Goal: Task Accomplishment & Management: Complete application form

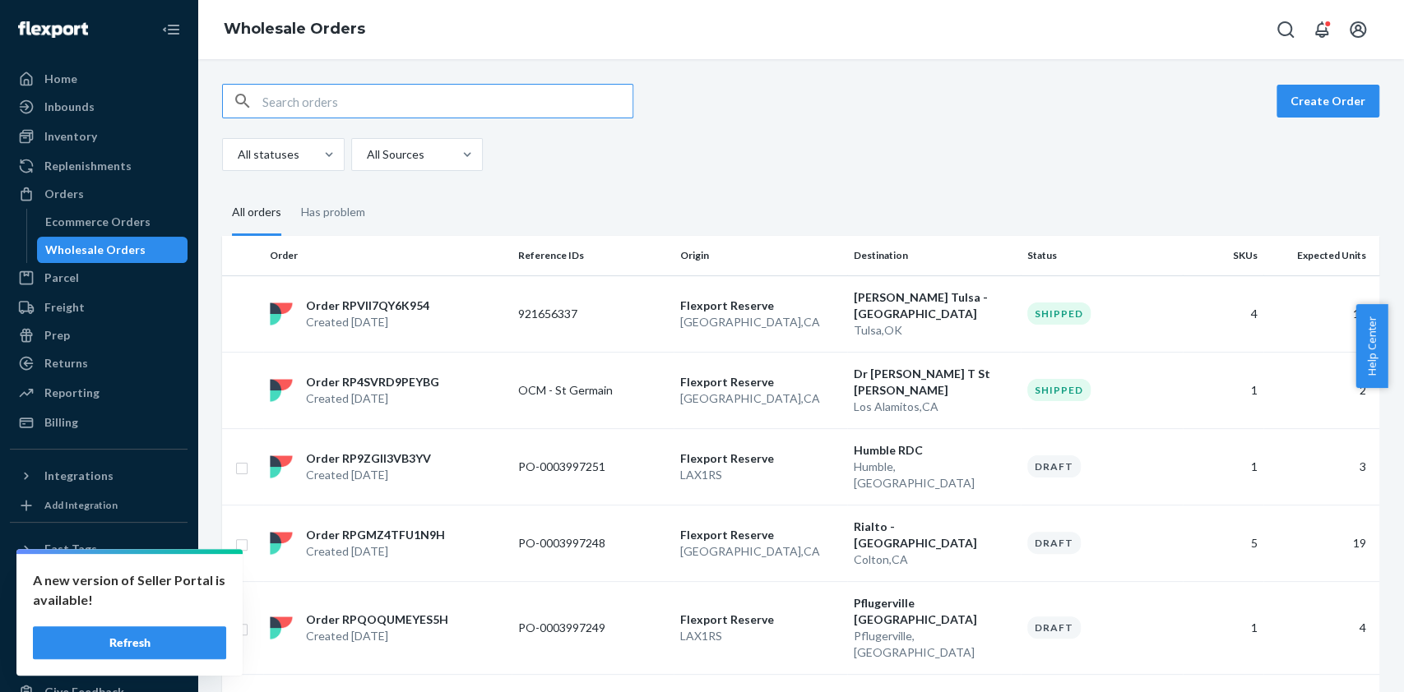
click at [131, 655] on button "Refresh" at bounding box center [129, 643] width 193 height 33
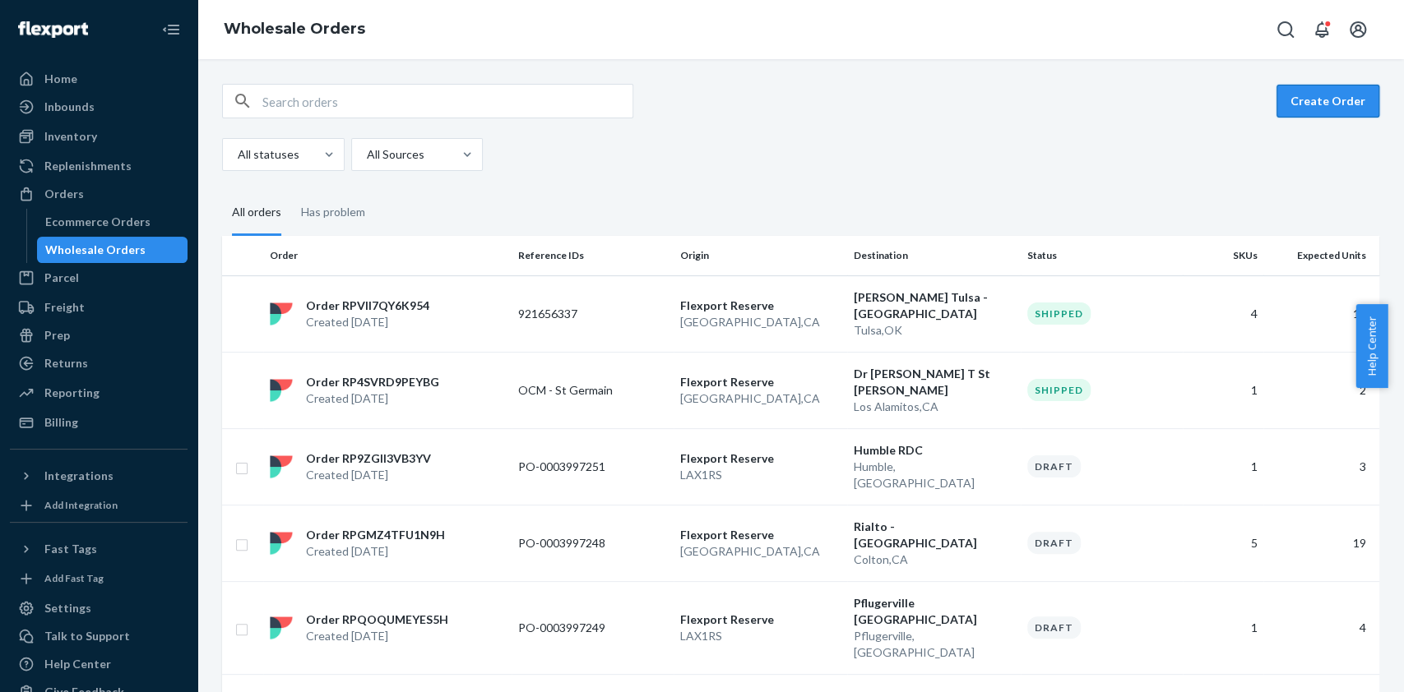
click at [1290, 91] on button "Create Order" at bounding box center [1327, 101] width 103 height 33
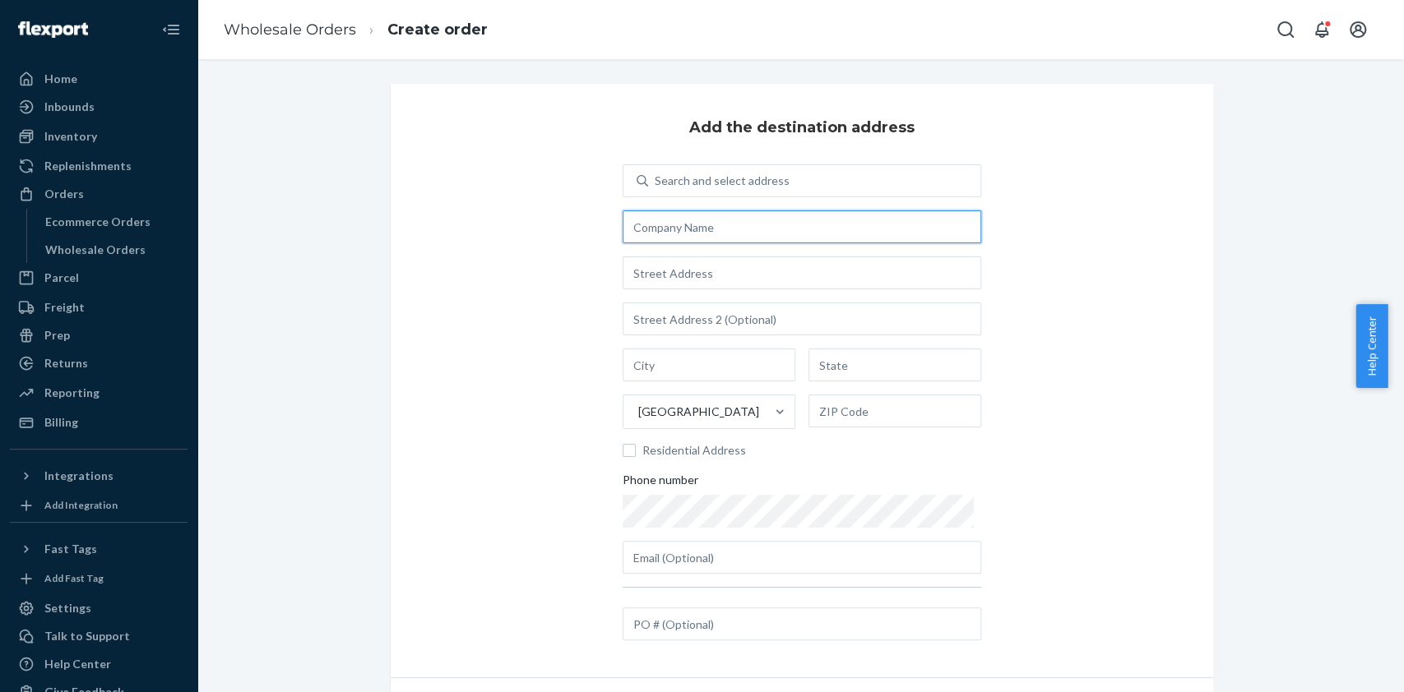
click at [687, 230] on input "text" at bounding box center [802, 227] width 359 height 33
drag, startPoint x: 691, startPoint y: 216, endPoint x: 710, endPoint y: 248, distance: 37.0
click at [710, 248] on div "Search and select address United States Residential Address Phone number" at bounding box center [802, 369] width 359 height 410
type input "A"
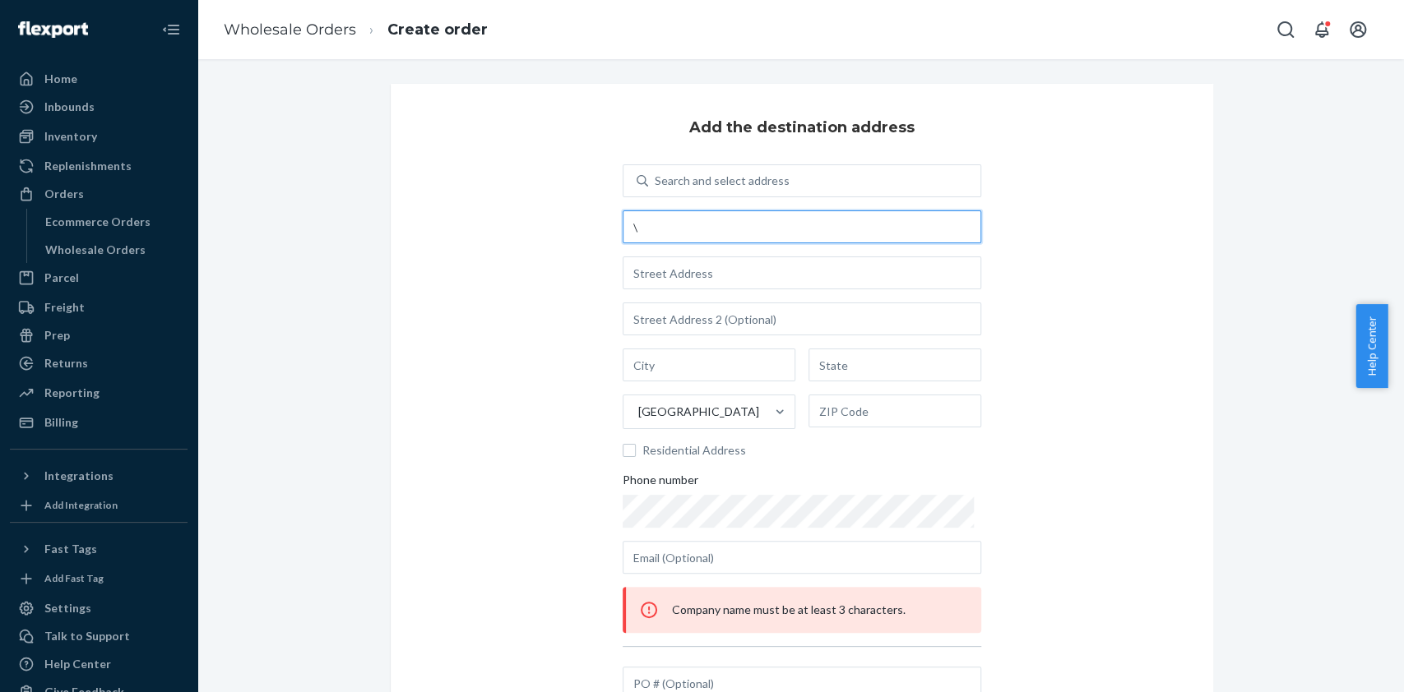
paste input "ATTN: Nicole Murphy"
click at [629, 218] on input "\ATTN: Nicole Murphy" at bounding box center [802, 227] width 359 height 33
type input "ATTN: Nicole Murphy"
click at [708, 292] on div "Search and select address ATTN: Nicole Murphy United States Residential Address…" at bounding box center [802, 369] width 359 height 410
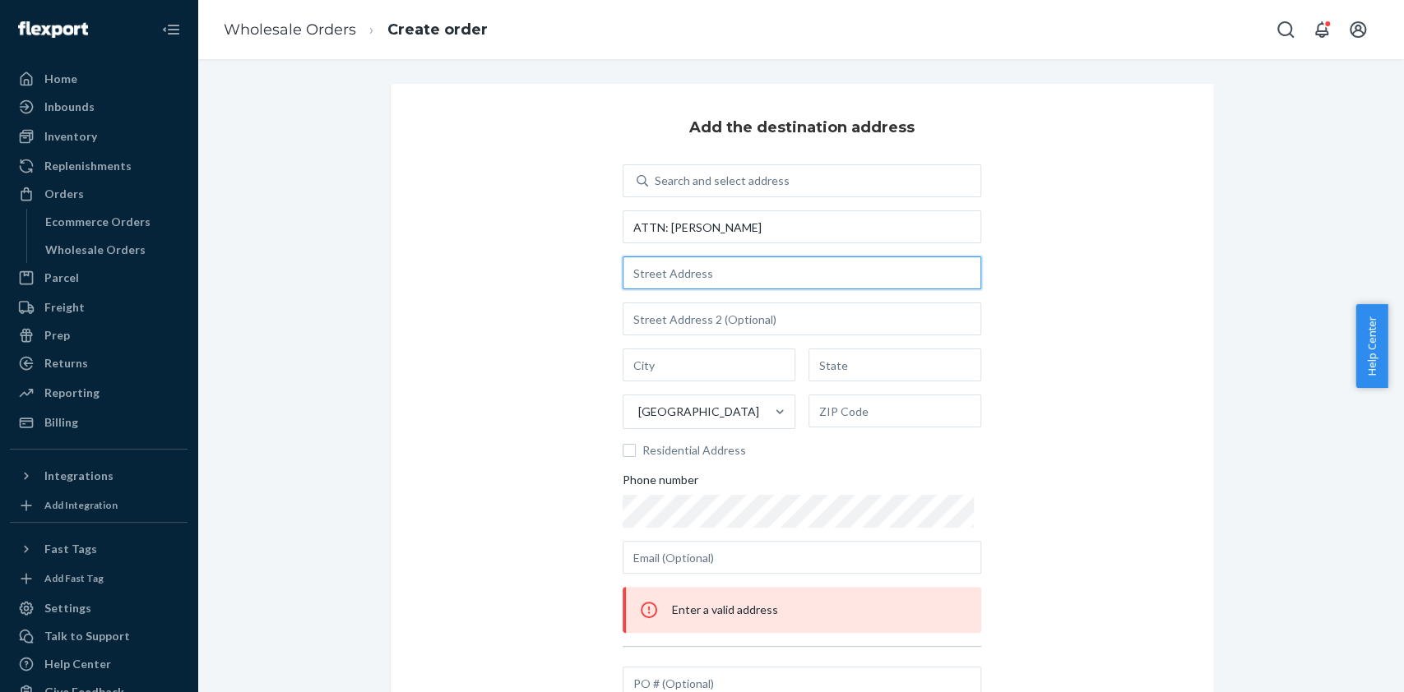
click at [743, 280] on input "text" at bounding box center [802, 273] width 359 height 33
paste input "6500 E 14 Mile Rd, Warren MI 48092"
type input "6500 E 14 Mile Rd, Warren MI 48092"
type input "Warren"
type input "MI"
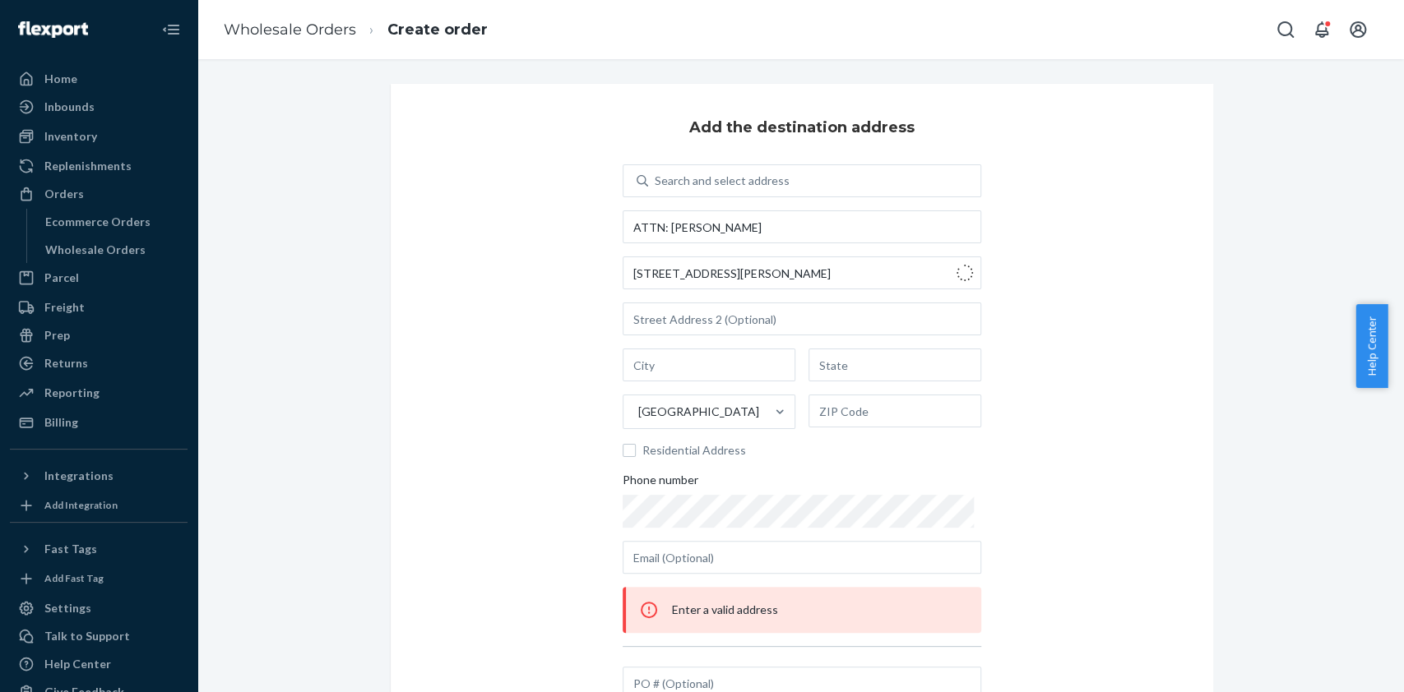
type input "48092"
type input "6500 E 14 Mile Rd"
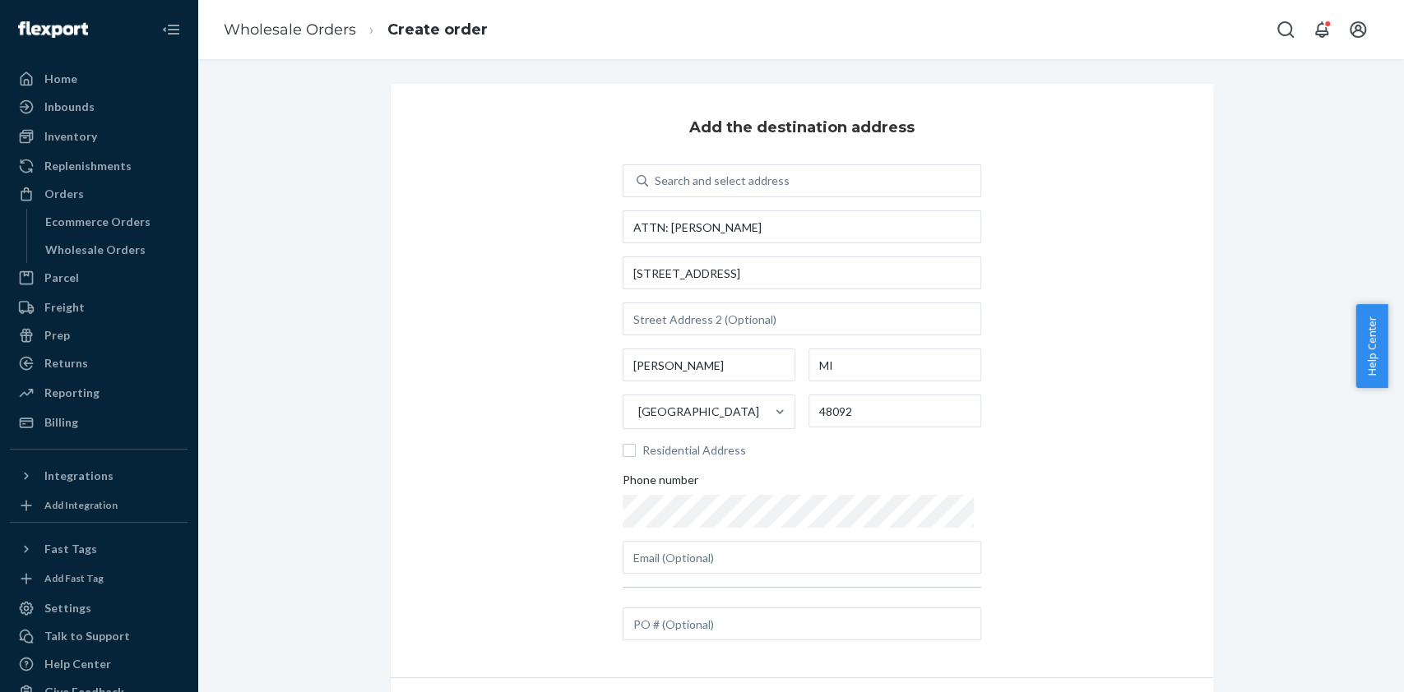
click at [1089, 409] on div "Add the destination address Search and select address ATTN: Nicole Murphy 6500 …" at bounding box center [802, 381] width 822 height 594
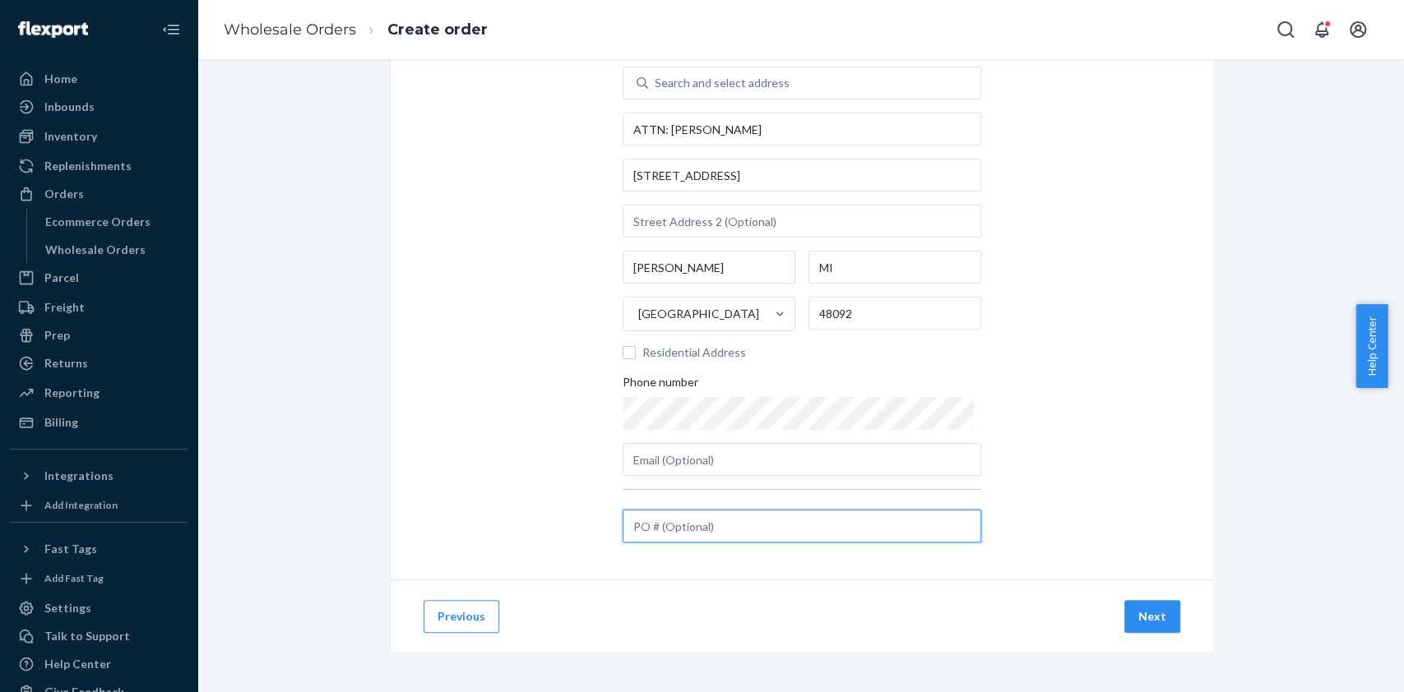
click at [700, 522] on input "text" at bounding box center [802, 526] width 359 height 33
paste input "202509110020"
type input "RSA-202509110020"
click at [1145, 616] on button "Next" at bounding box center [1152, 616] width 56 height 33
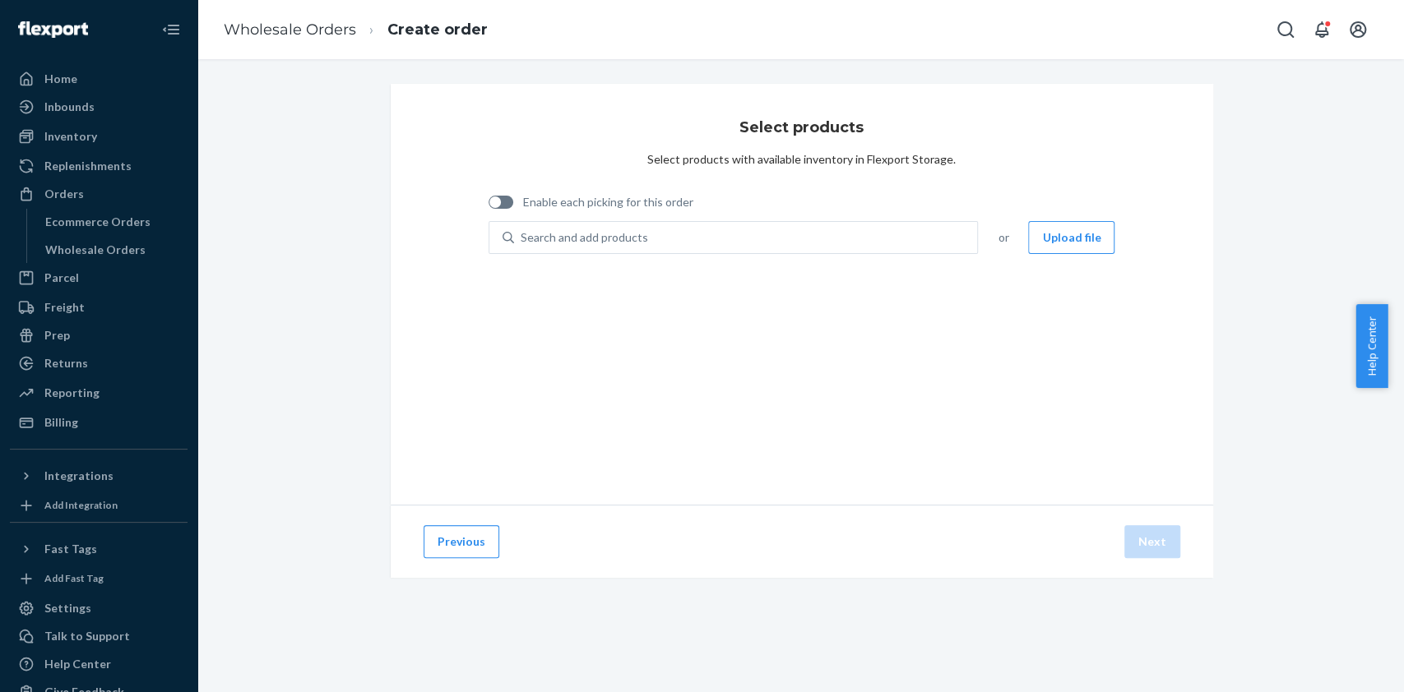
scroll to position [0, 0]
click at [538, 203] on span "Enable each picking for this order" at bounding box center [608, 202] width 170 height 16
click at [488, 208] on input "Enable each picking for this order" at bounding box center [488, 208] width 1 height 1
checkbox input "true"
click at [637, 240] on div "Search and add products" at bounding box center [746, 238] width 464 height 30
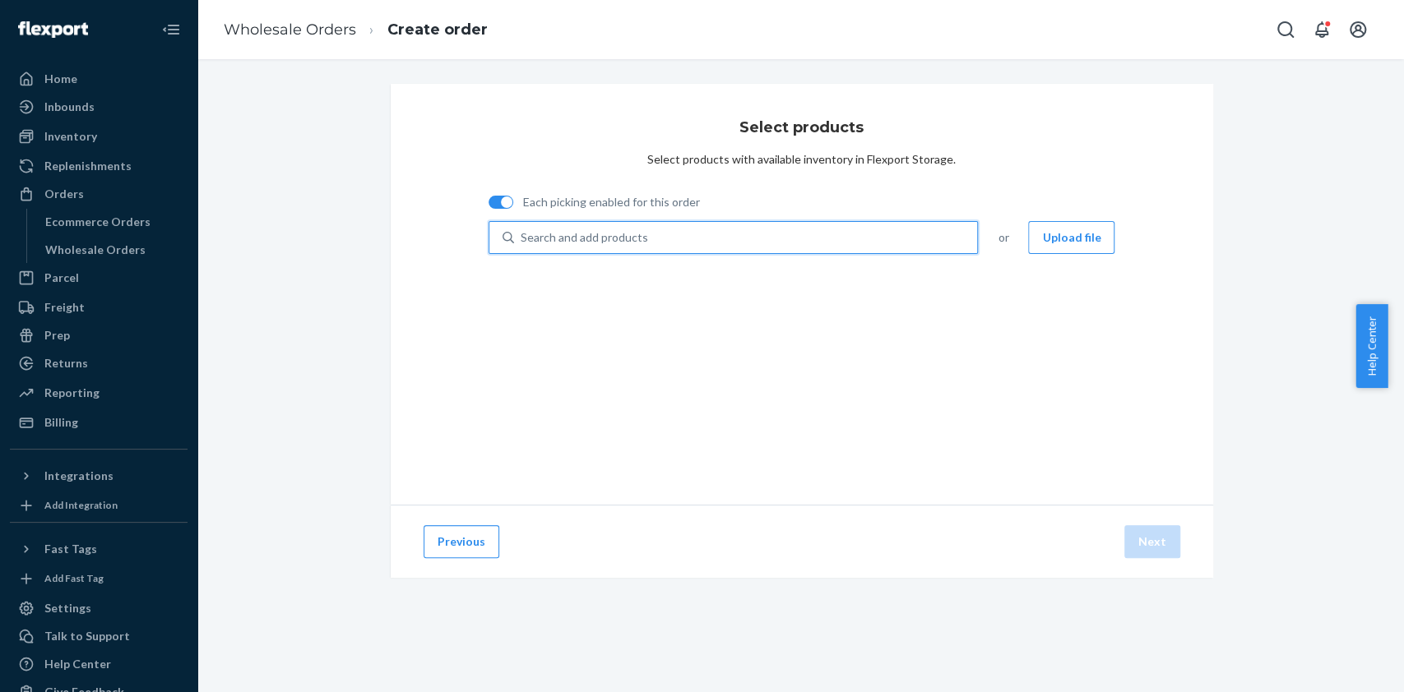
click at [522, 240] on input "0 results available. Use Up and Down to choose options, press Enter to select t…" at bounding box center [522, 237] width 2 height 16
type input "iss02t"
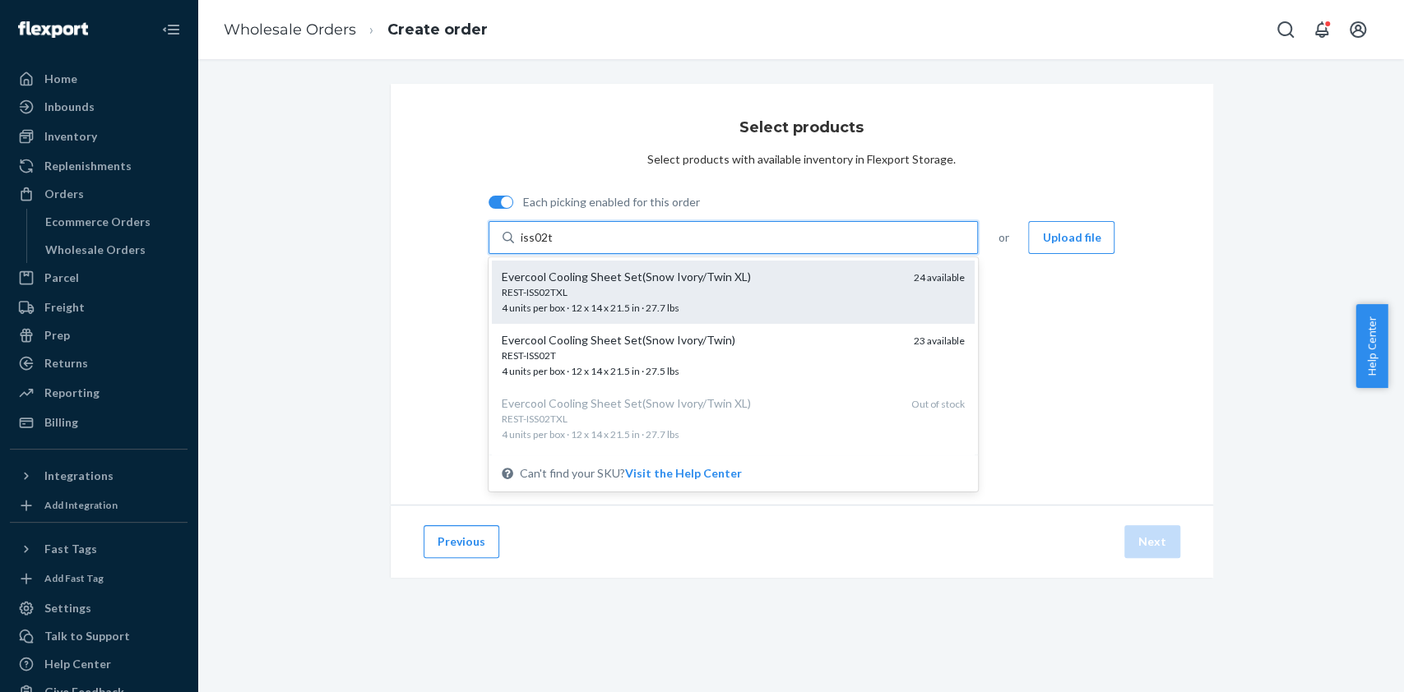
click at [693, 287] on div "REST-ISS02TXL" at bounding box center [702, 292] width 400 height 14
click at [553, 246] on input "iss02t" at bounding box center [537, 237] width 32 height 16
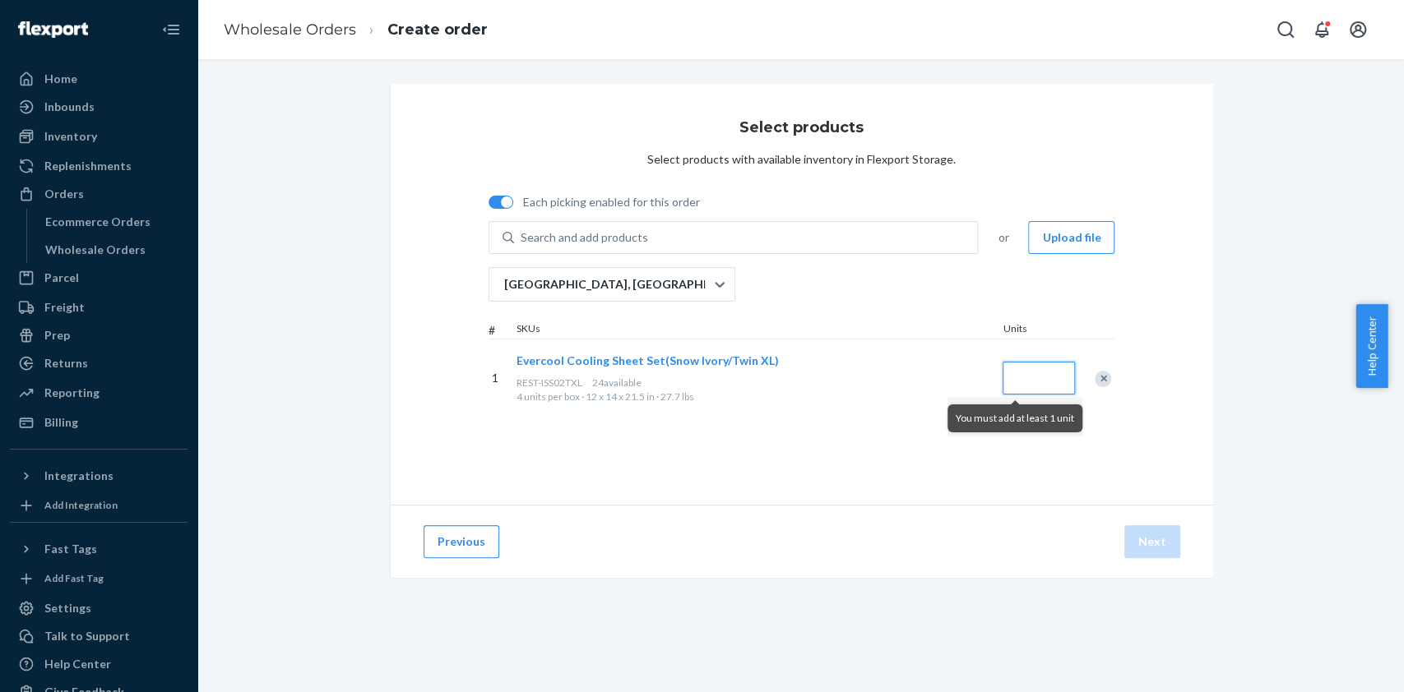
click at [1002, 378] on input "Quantity" at bounding box center [1038, 378] width 72 height 33
type input "1"
click at [982, 446] on div "Select products Select products with available inventory in Flexport Storage. E…" at bounding box center [802, 294] width 822 height 421
click at [1136, 544] on button "Next" at bounding box center [1152, 541] width 56 height 33
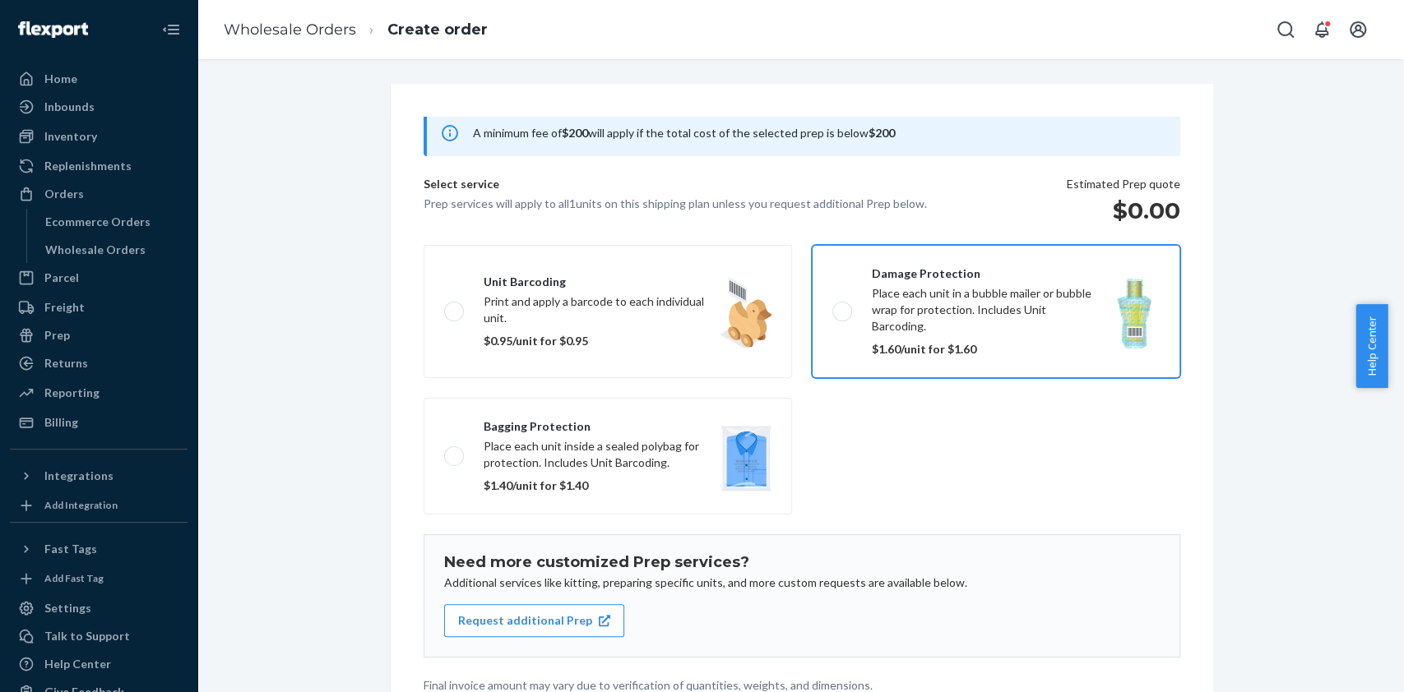
scroll to position [162, 0]
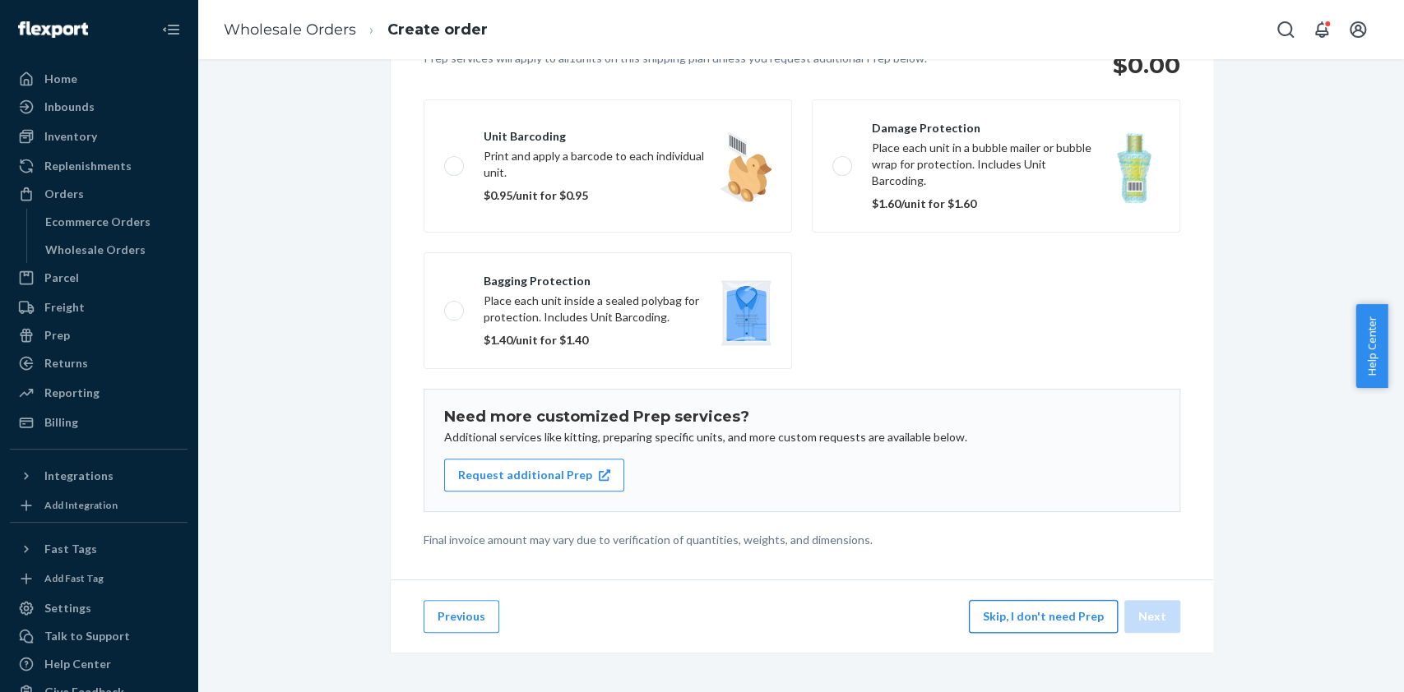
click at [1033, 617] on button "Skip, I don't need Prep" at bounding box center [1043, 616] width 149 height 33
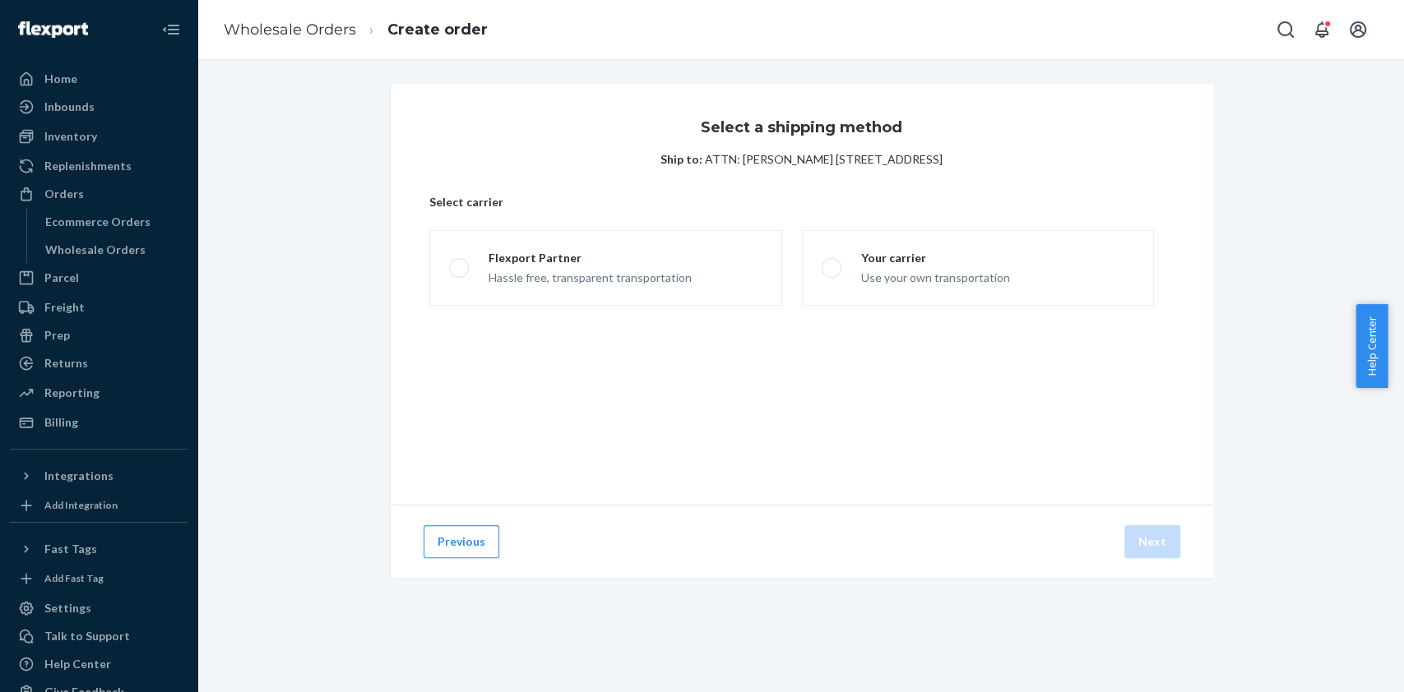
scroll to position [0, 0]
click at [621, 267] on div "Hassle free, transparent transportation" at bounding box center [589, 276] width 203 height 20
click at [460, 267] on input "Flexport Partner Hassle free, transparent transportation" at bounding box center [454, 268] width 11 height 11
radio input "true"
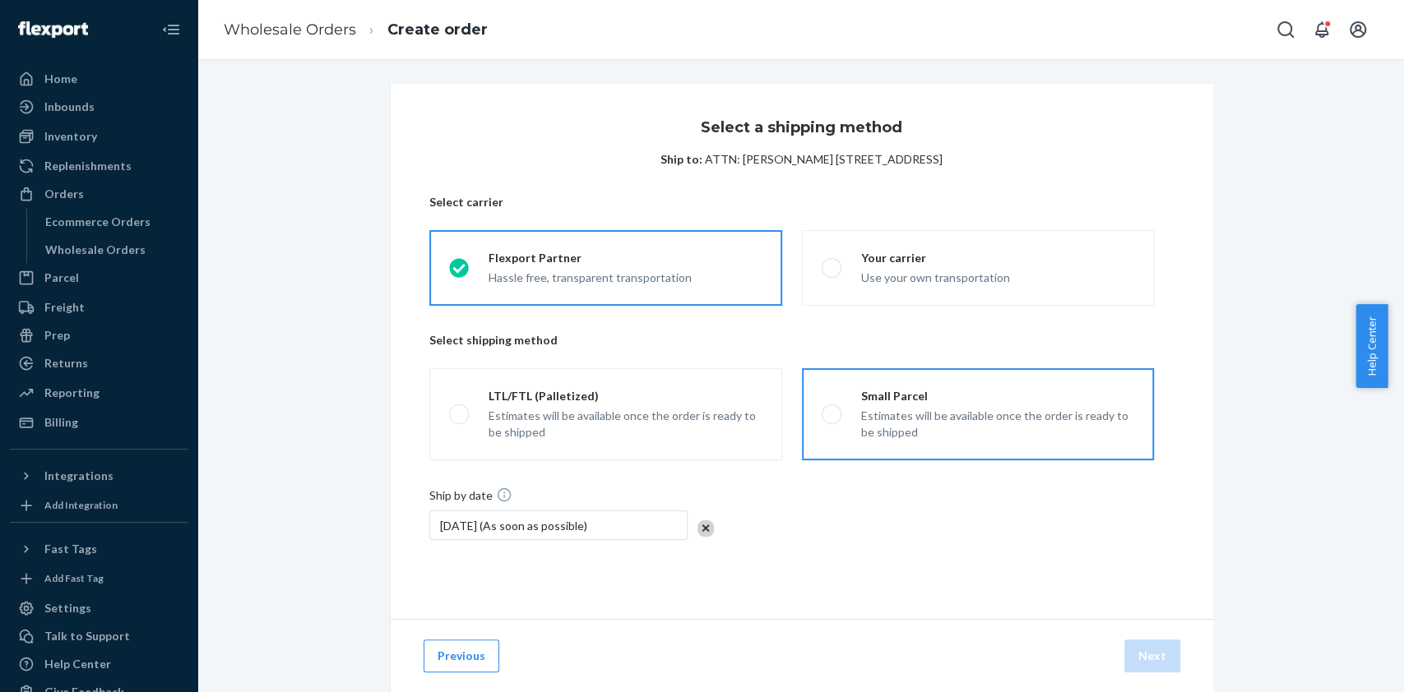
click at [984, 415] on div "Estimates will be available once the order is ready to be shipped" at bounding box center [997, 424] width 273 height 33
click at [832, 415] on input "Small Parcel Estimates will be available once the order is ready to be shipped" at bounding box center [827, 415] width 11 height 11
radio input "true"
click at [1146, 652] on button "Next" at bounding box center [1152, 656] width 56 height 33
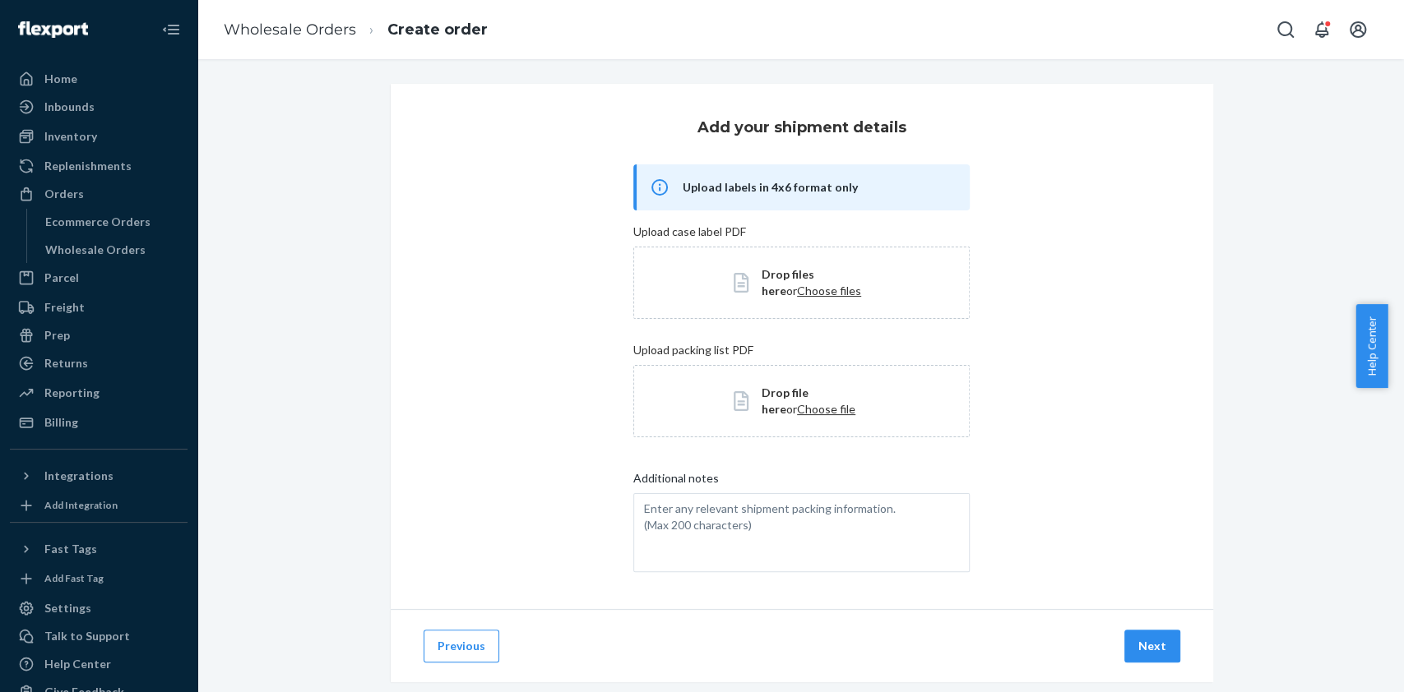
click at [797, 294] on span "Choose files" at bounding box center [829, 291] width 64 height 14
click at [1132, 646] on button "Next" at bounding box center [1152, 646] width 56 height 33
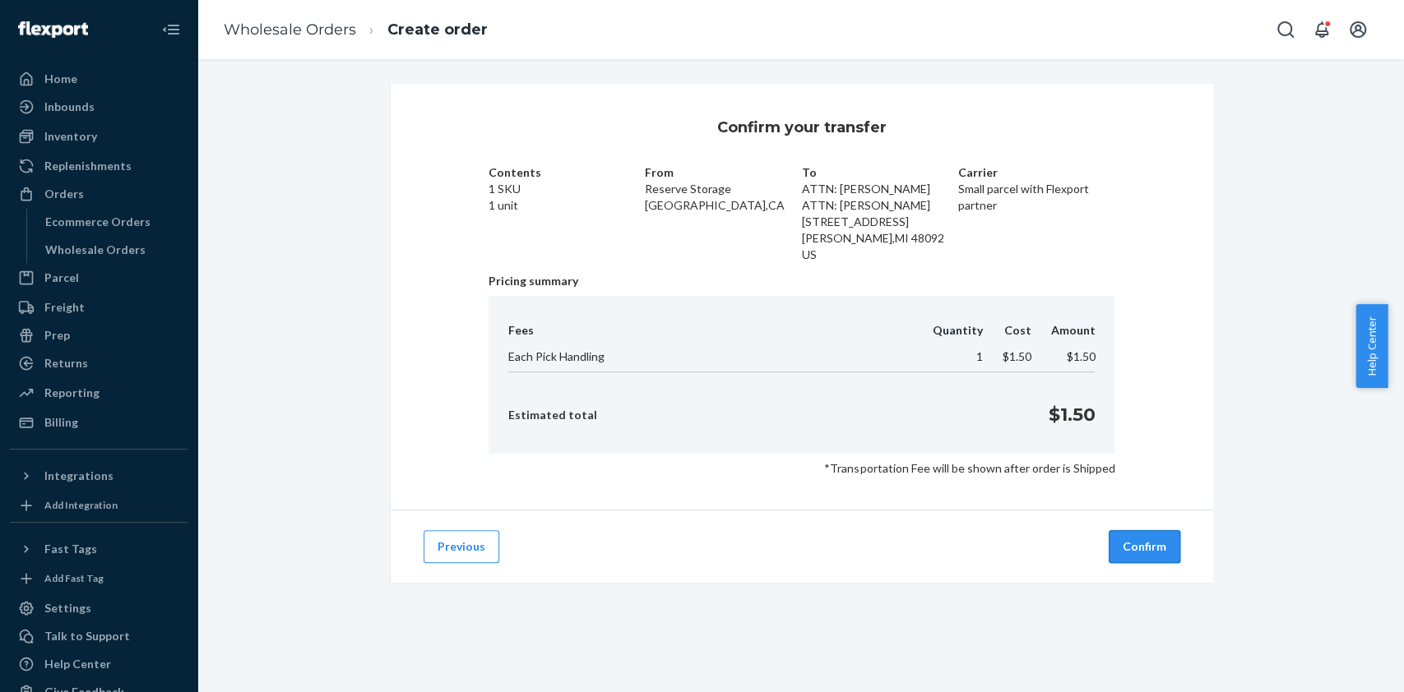
click at [1125, 552] on button "Confirm" at bounding box center [1145, 546] width 72 height 33
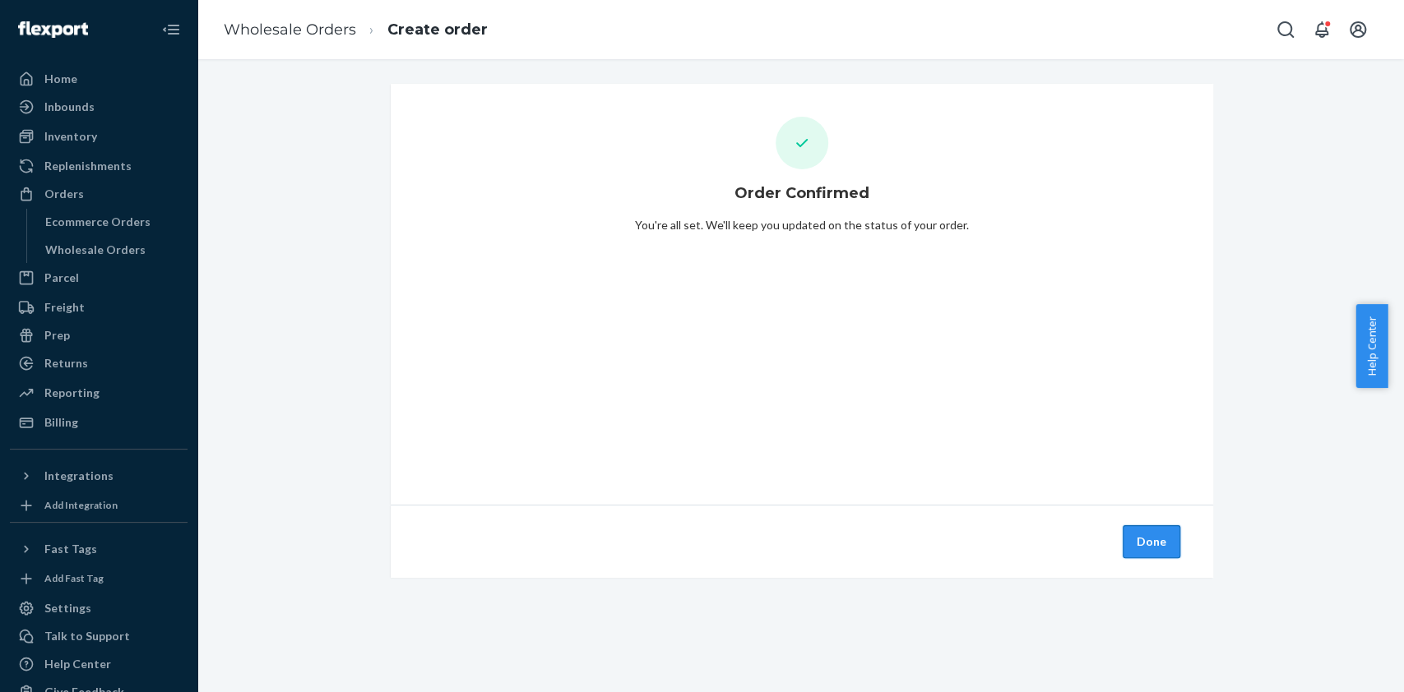
click at [1145, 539] on button "Done" at bounding box center [1151, 541] width 58 height 33
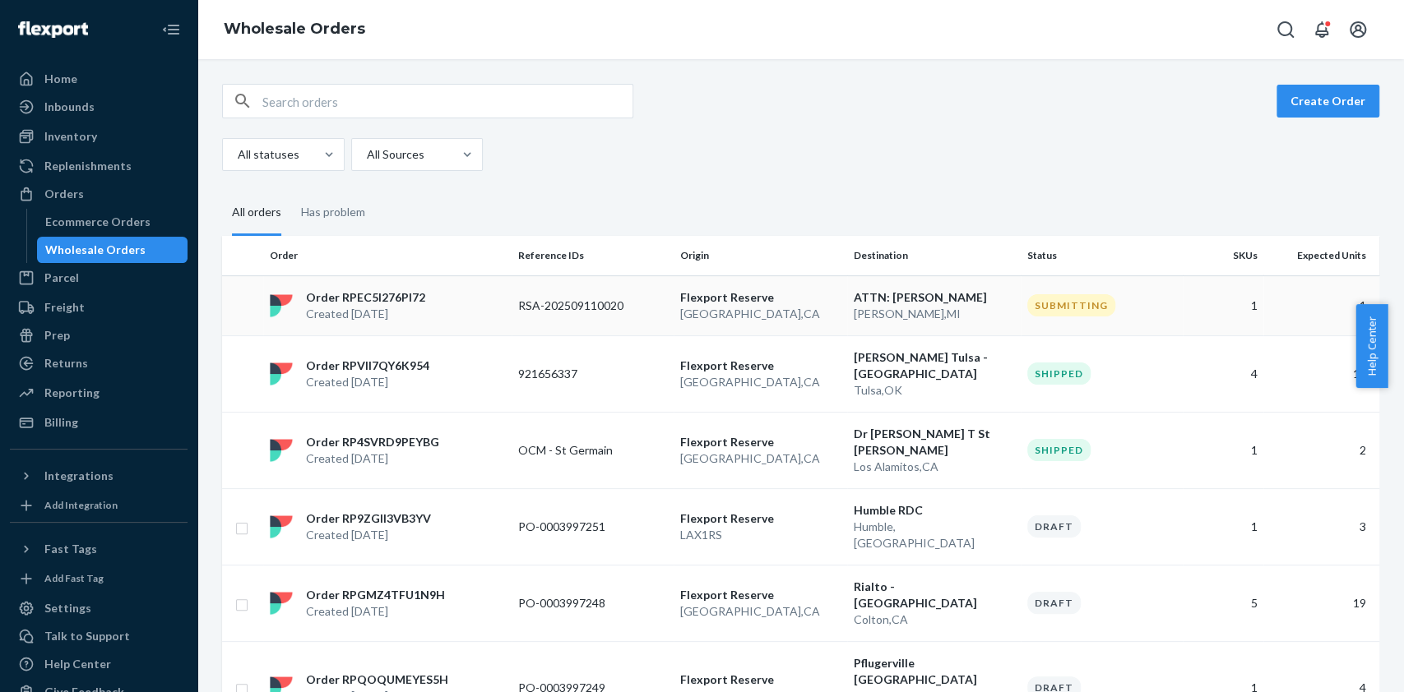
click at [539, 306] on p "RSA-202509110020" at bounding box center [584, 306] width 132 height 16
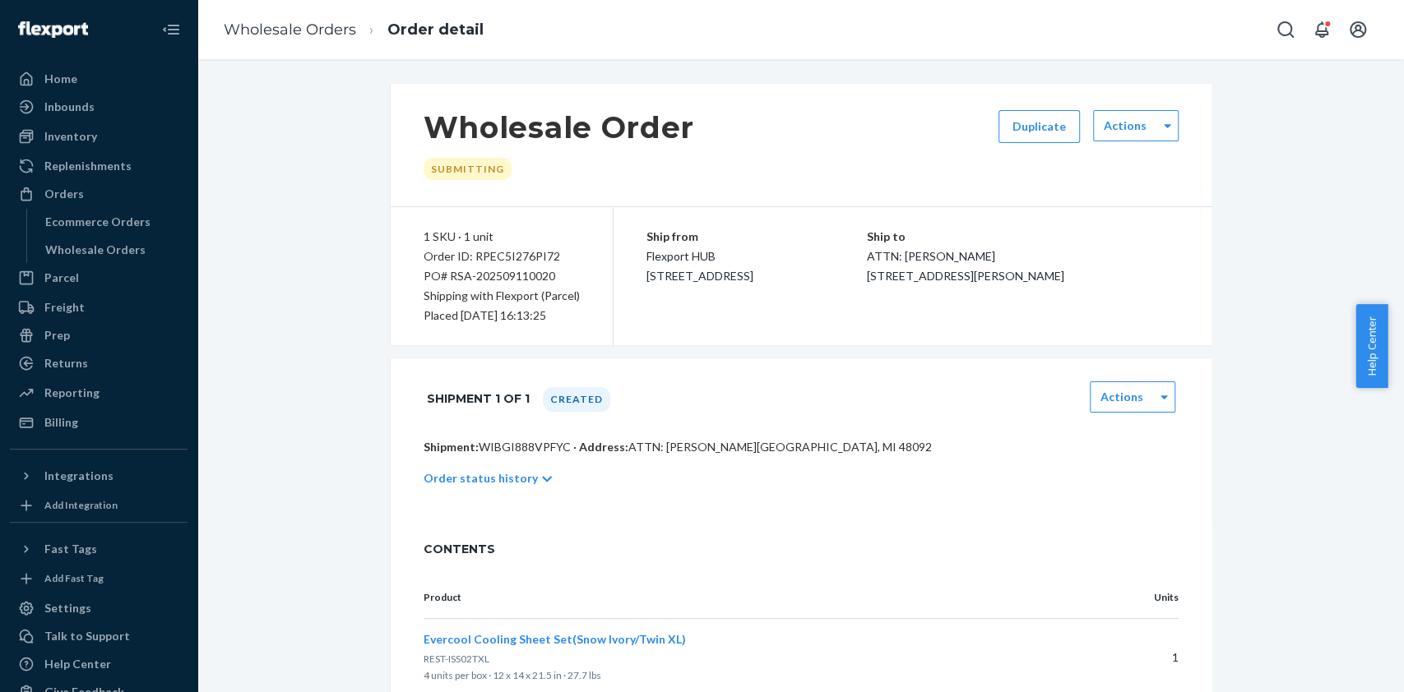
click at [487, 275] on div "PO# RSA-202509110020" at bounding box center [502, 276] width 156 height 20
copy div "202509110020"
click at [488, 255] on div "Order ID: RPEC5I276PI72" at bounding box center [502, 257] width 156 height 20
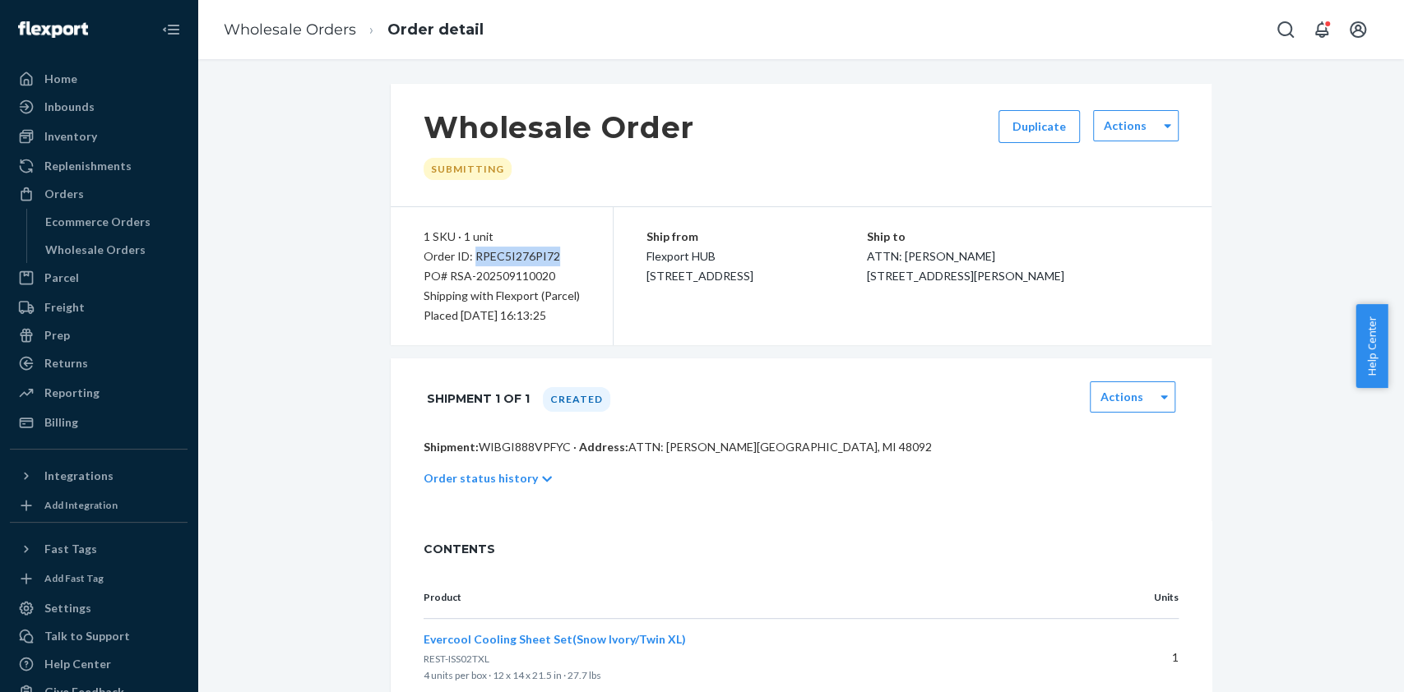
copy div "RPEC5I276PI72"
